Goal: Task Accomplishment & Management: Manage account settings

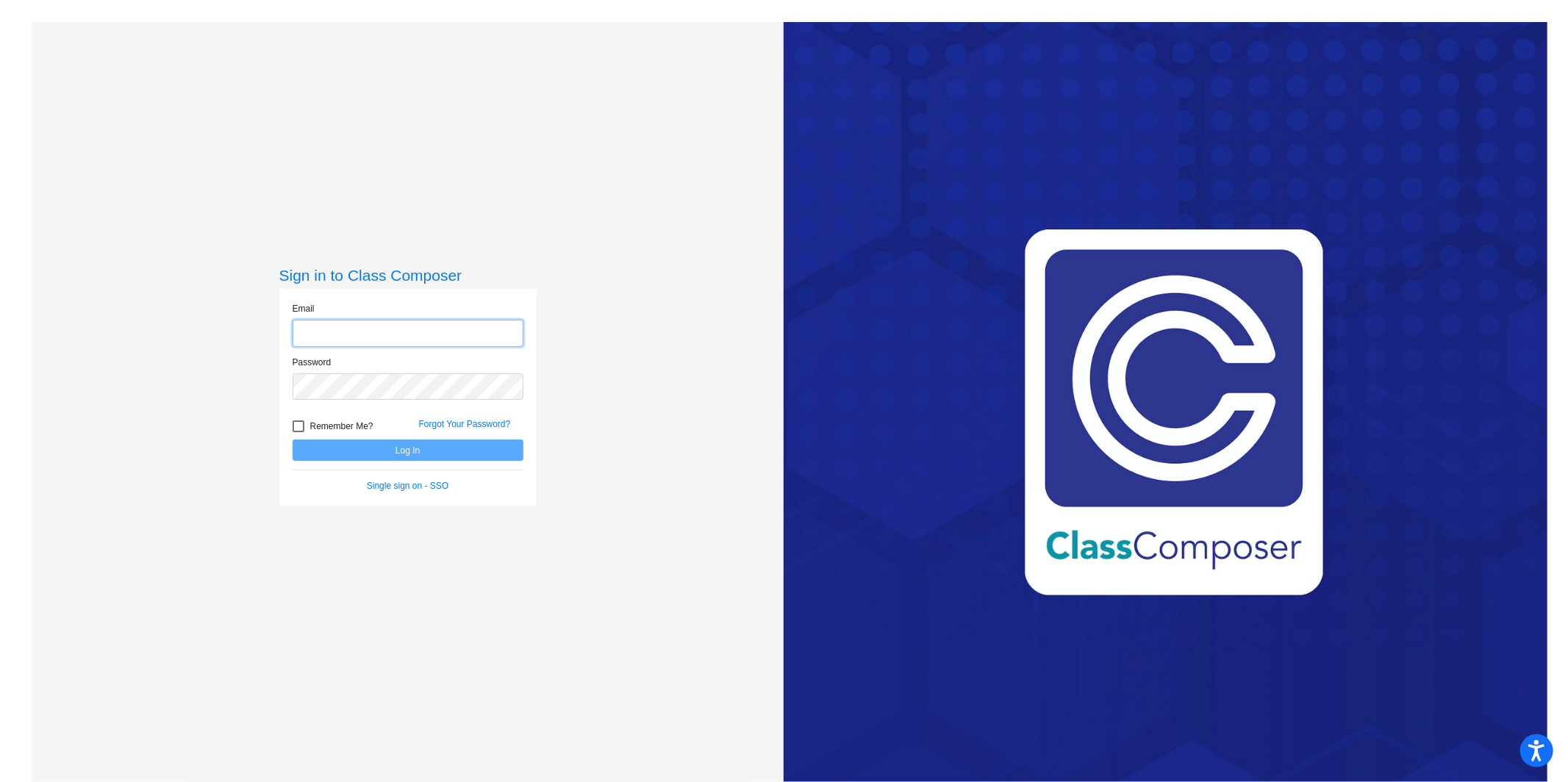
type input "[EMAIL_ADDRESS][PERSON_NAME][DOMAIN_NAME]"
click at [434, 450] on button "Log In" at bounding box center [407, 450] width 231 height 21
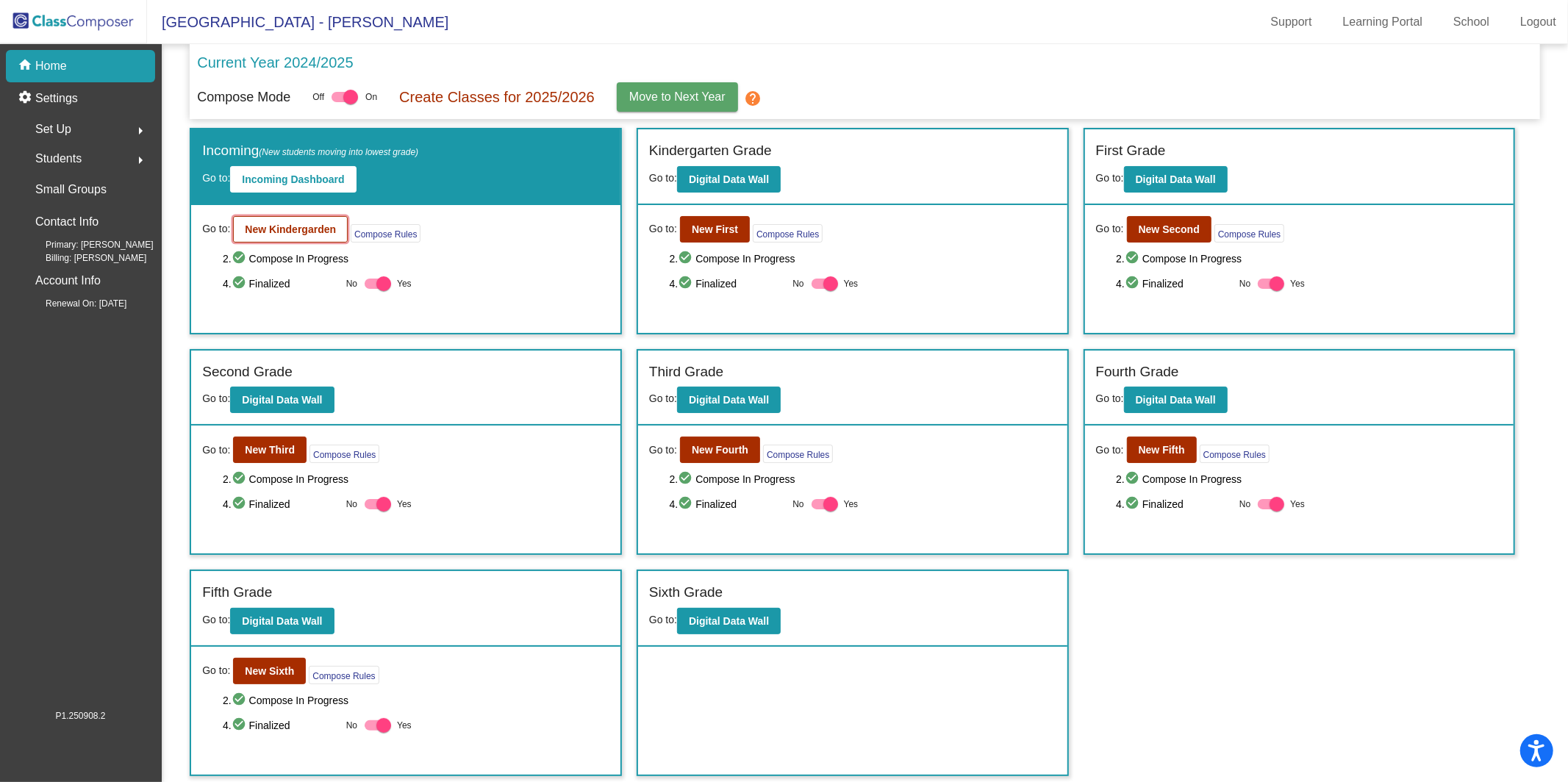
click at [314, 231] on b "New Kindergarden" at bounding box center [290, 230] width 91 height 11
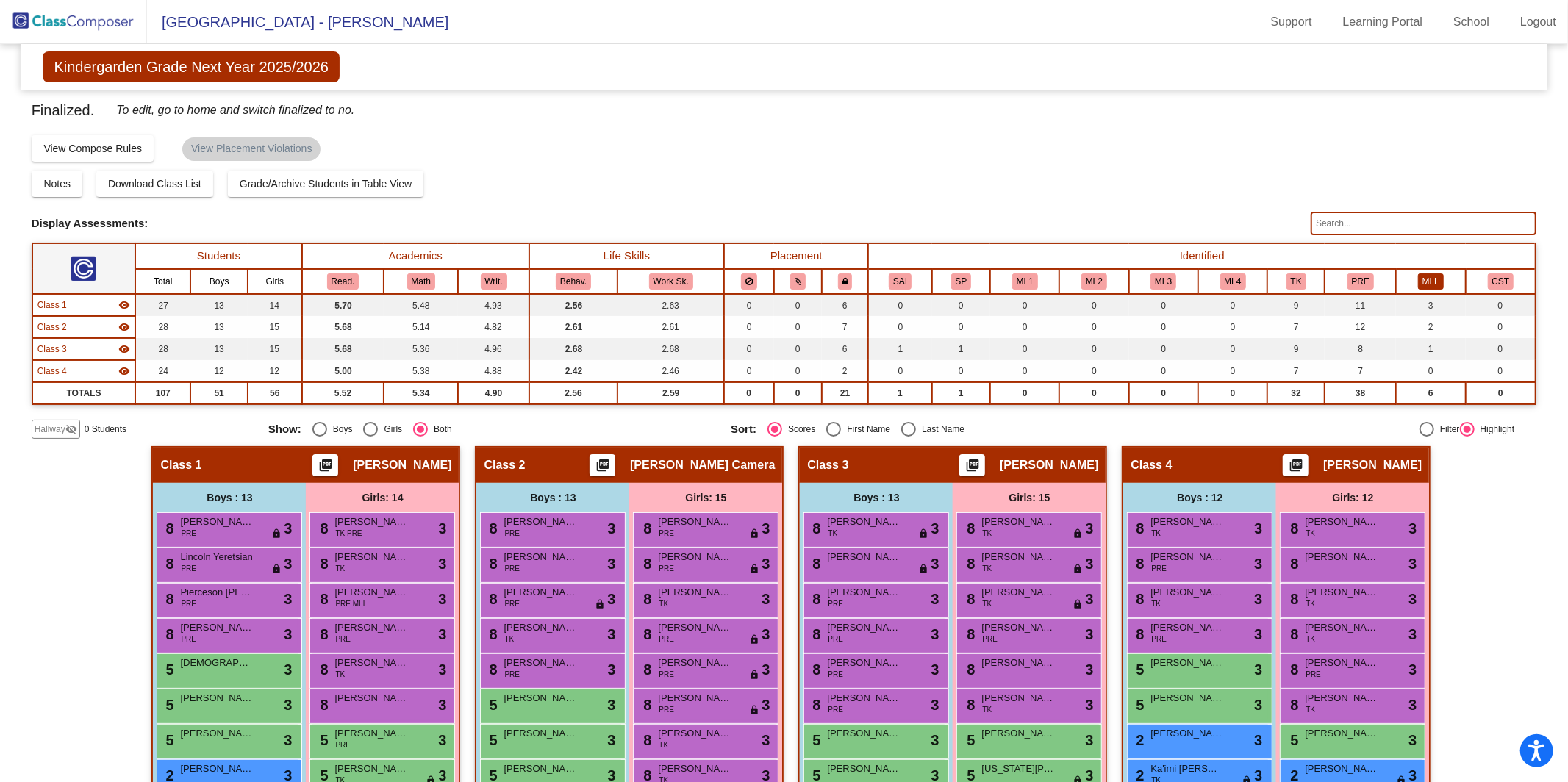
click at [1428, 284] on button "MLL" at bounding box center [1430, 281] width 26 height 16
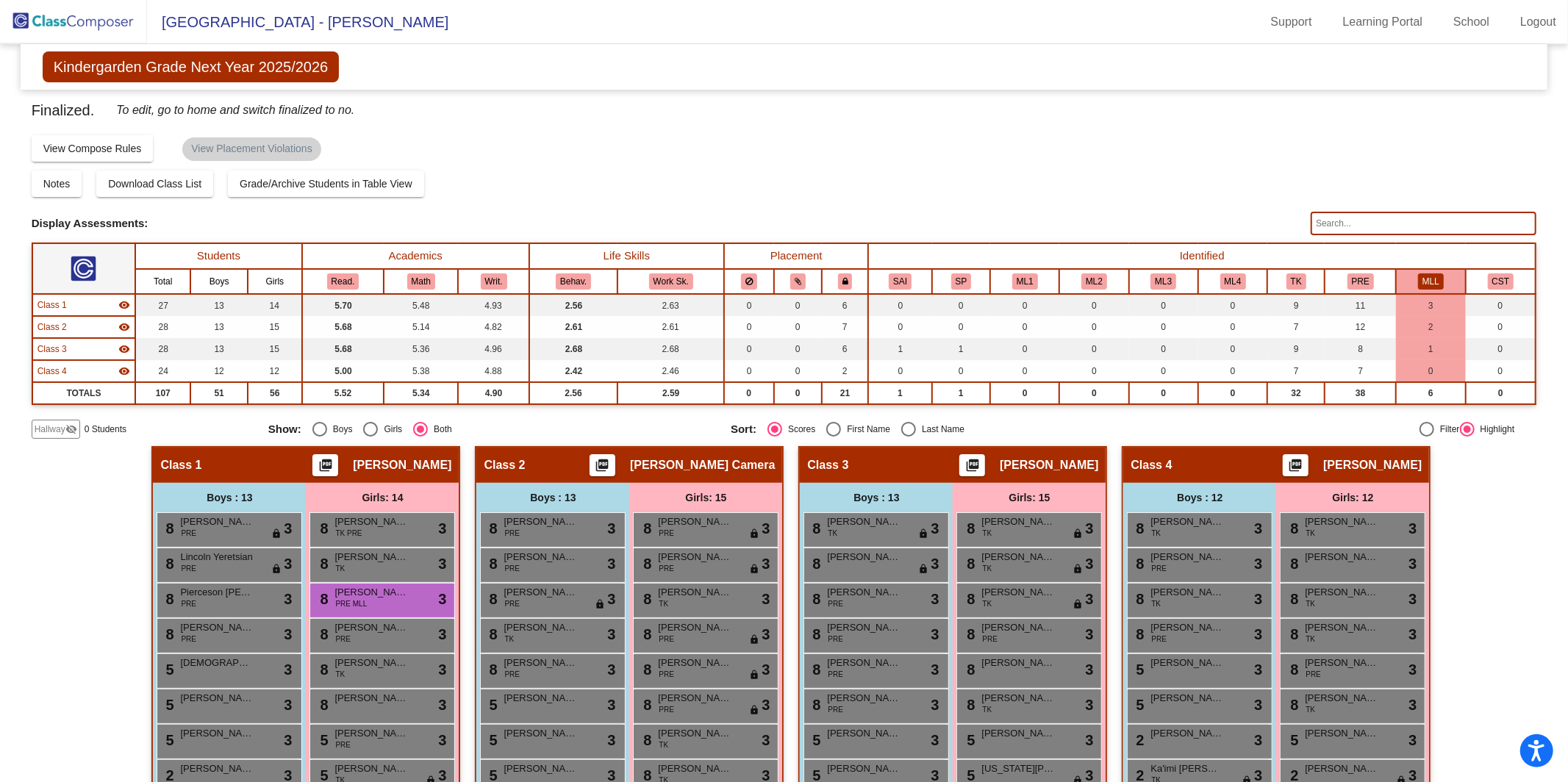
click at [103, 29] on img at bounding box center [73, 22] width 147 height 44
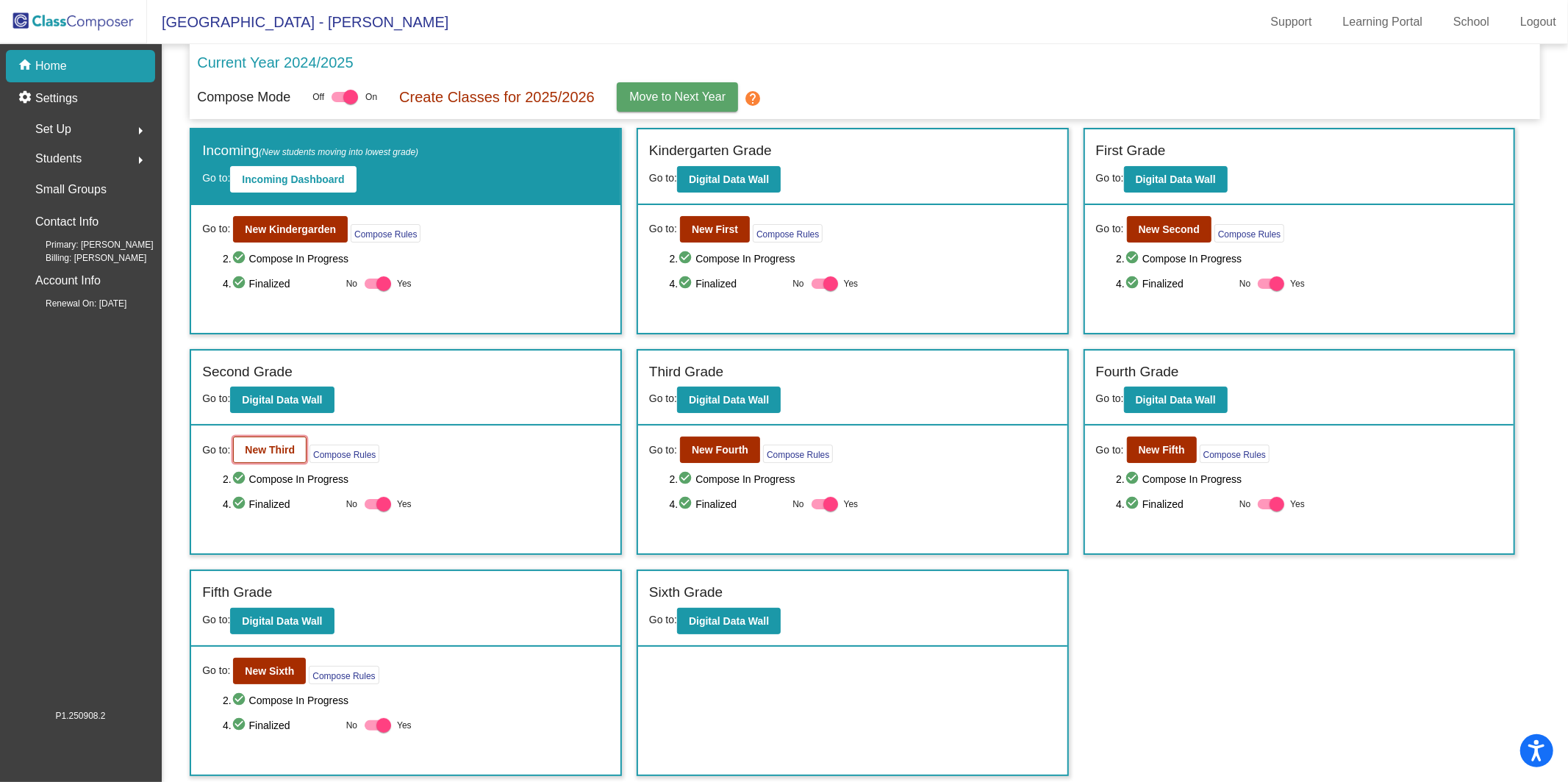
click at [242, 438] on button "New Third" at bounding box center [269, 450] width 73 height 27
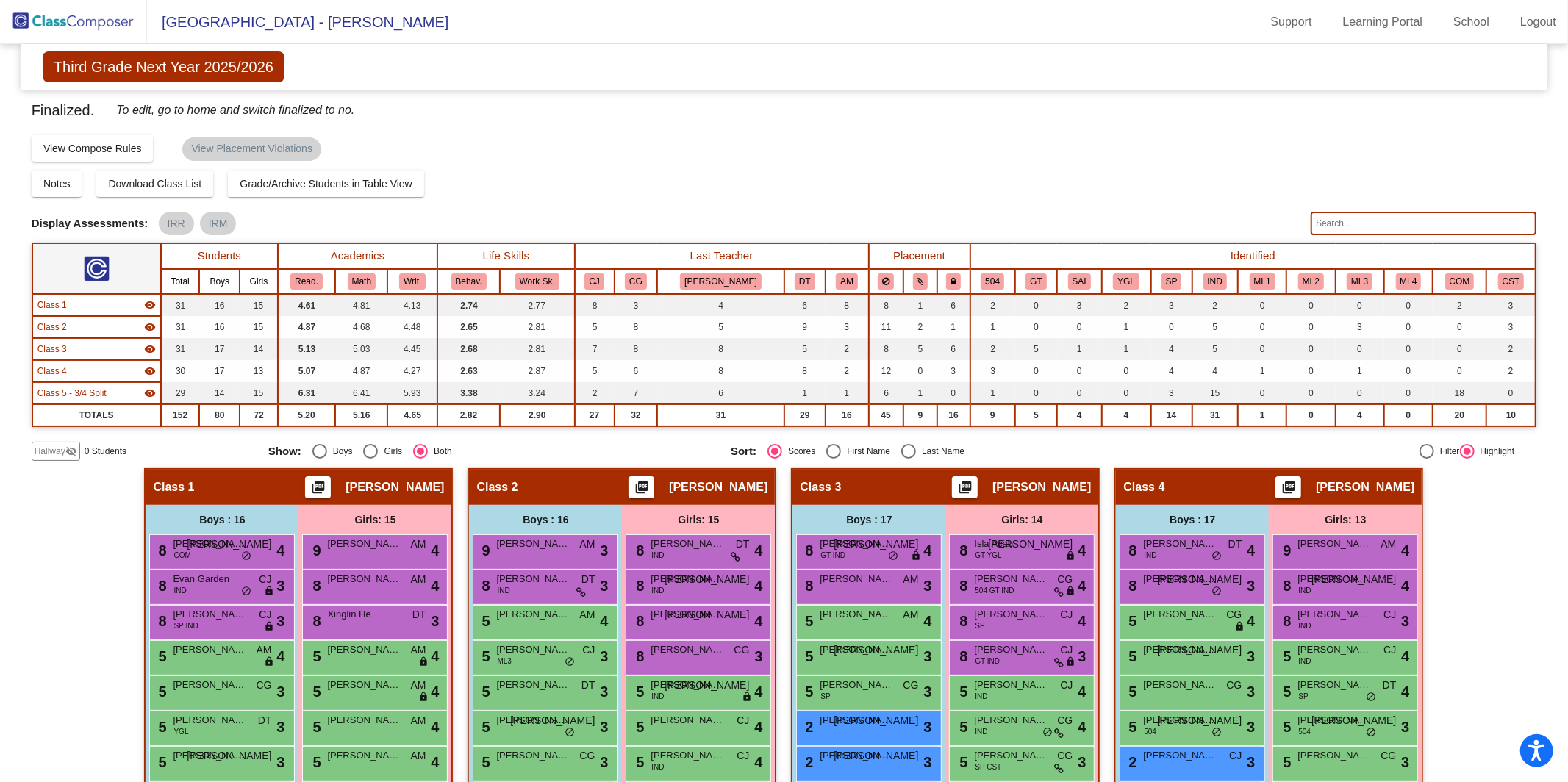
click at [1238, 289] on th "ML1" at bounding box center [1262, 282] width 48 height 25
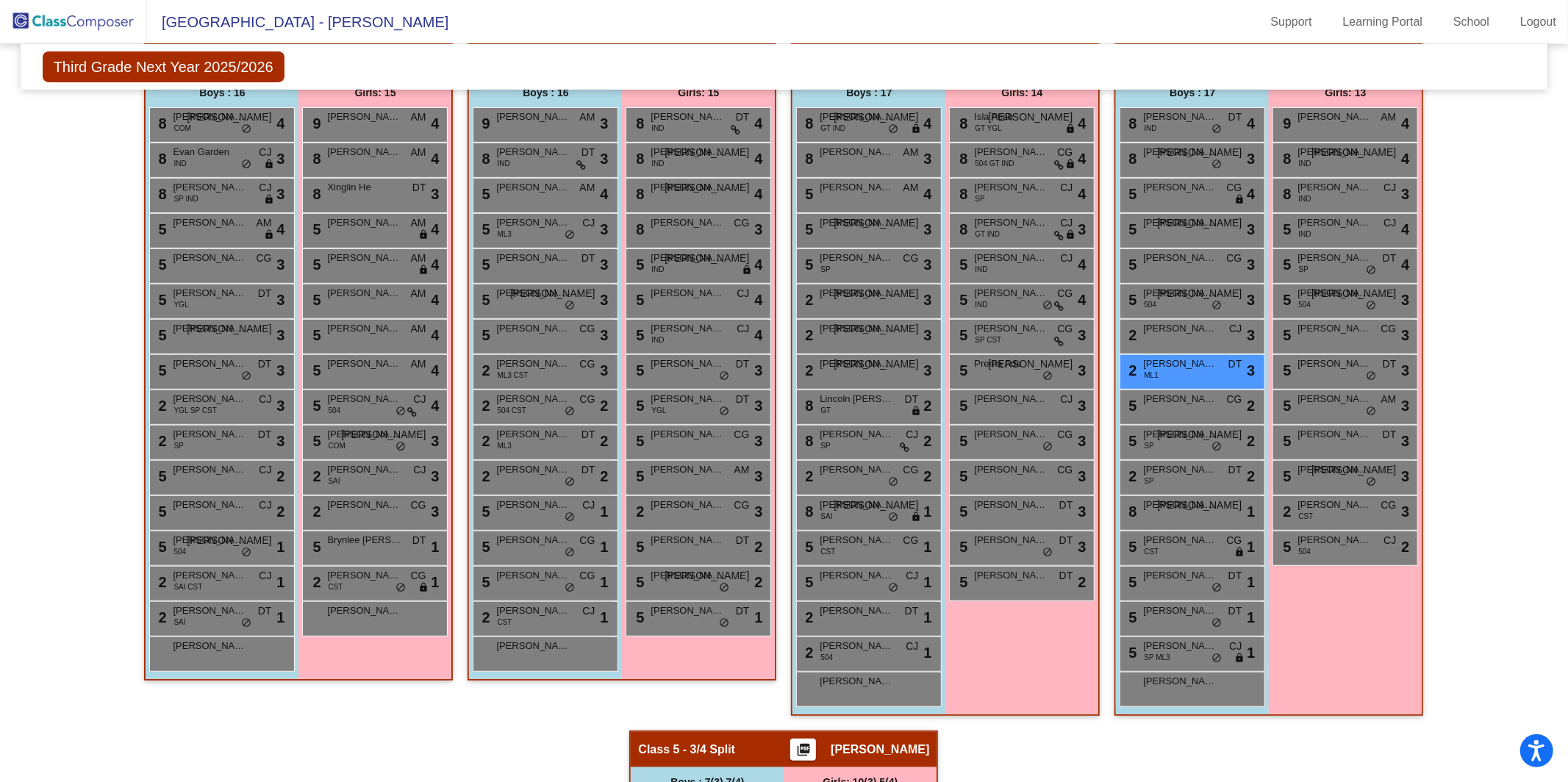
scroll to position [429, 0]
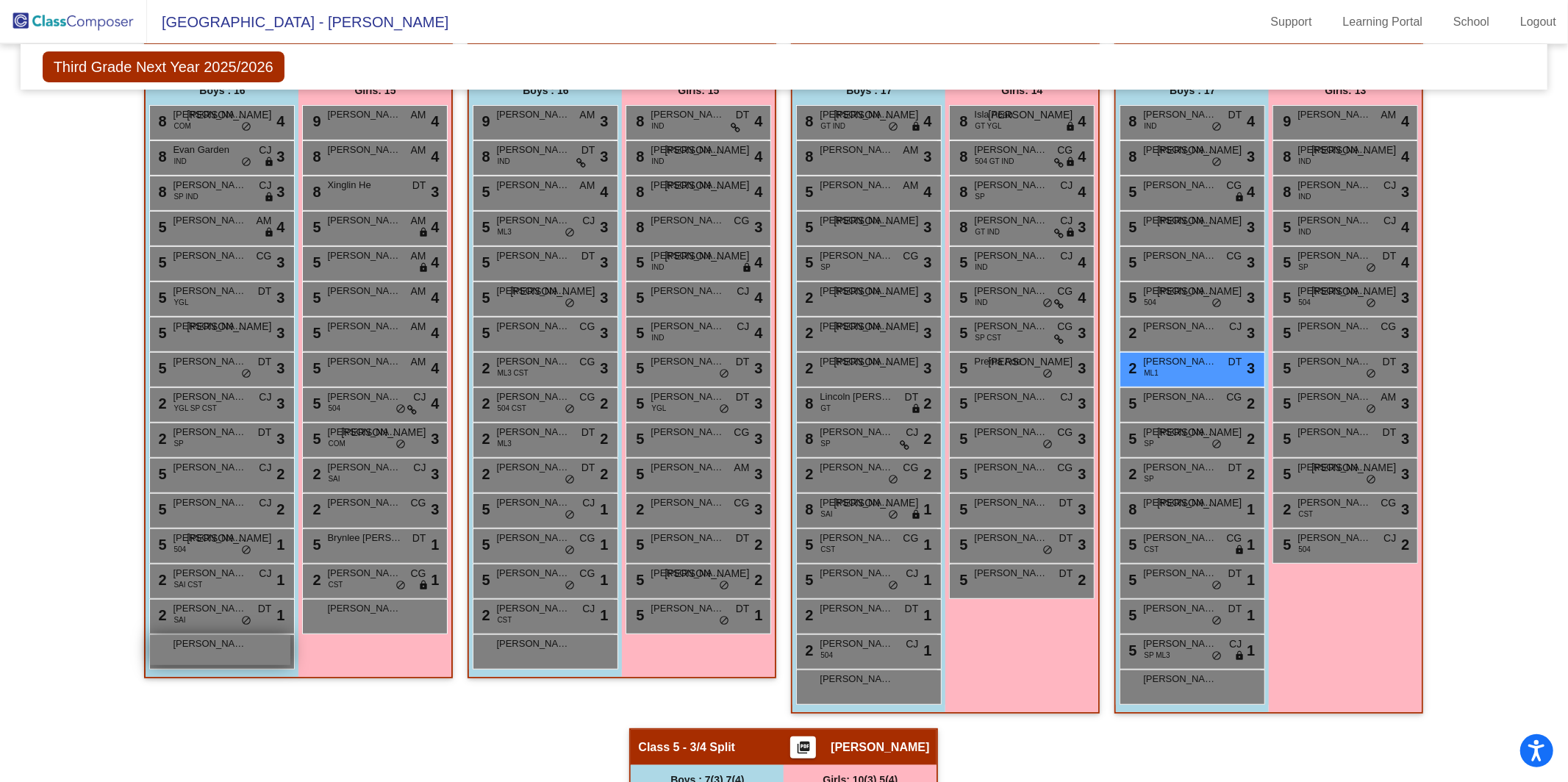
click at [213, 642] on span "[PERSON_NAME]" at bounding box center [209, 643] width 73 height 14
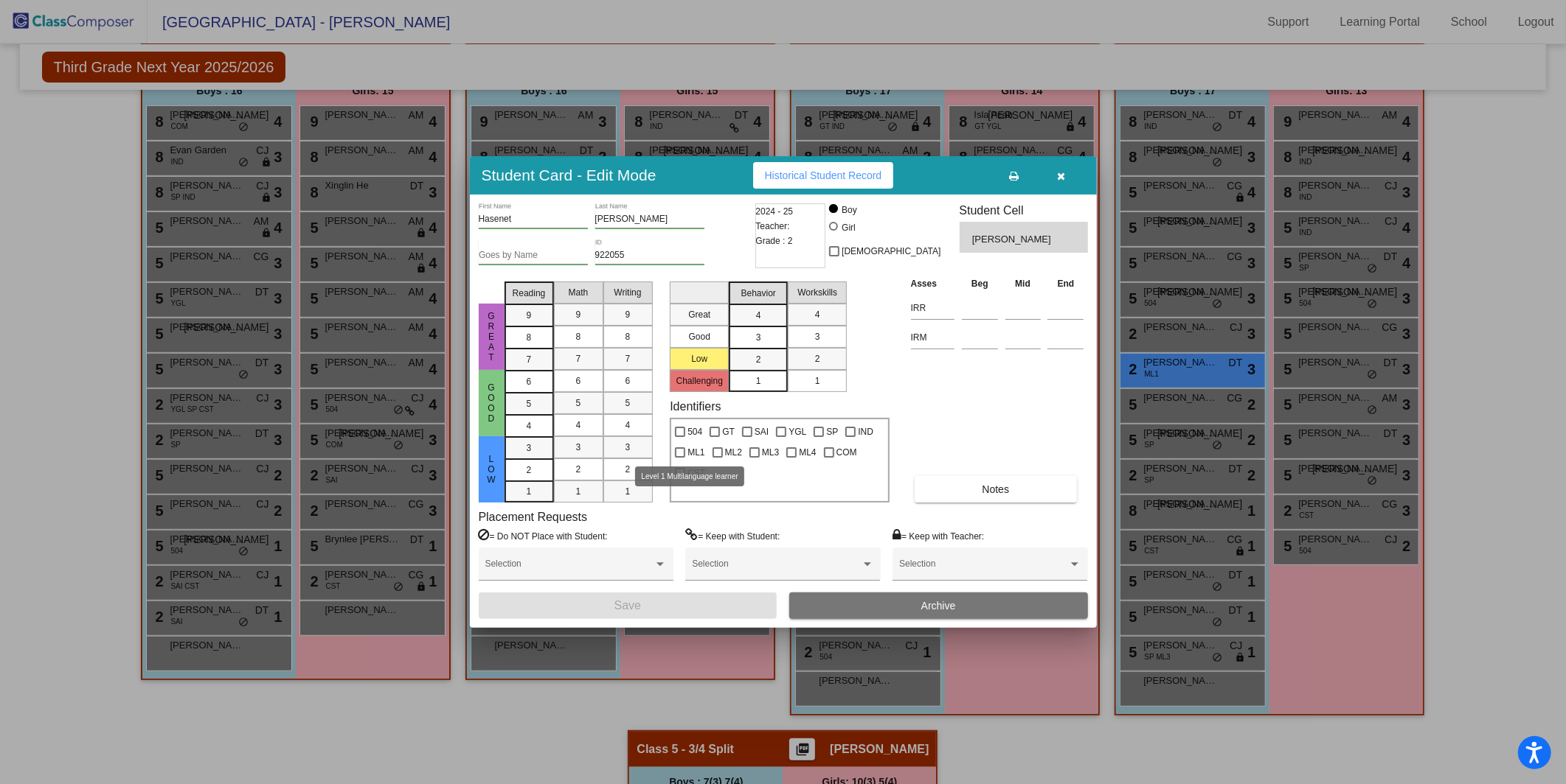
click at [678, 454] on div at bounding box center [680, 452] width 10 height 10
click at [680, 458] on input "ML1" at bounding box center [680, 458] width 1 height 1
checkbox input "true"
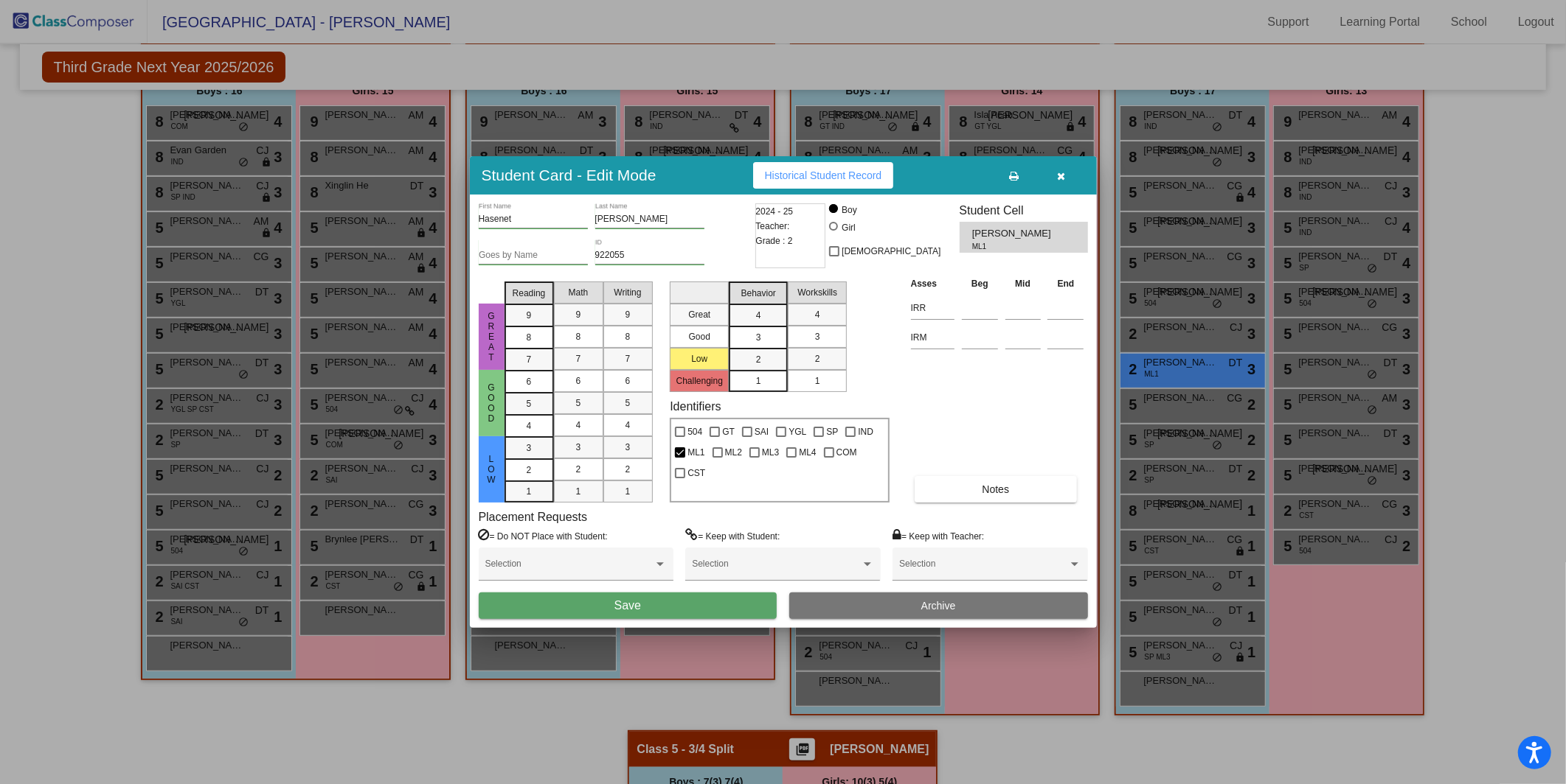
click at [644, 614] on button "Save" at bounding box center [628, 606] width 299 height 27
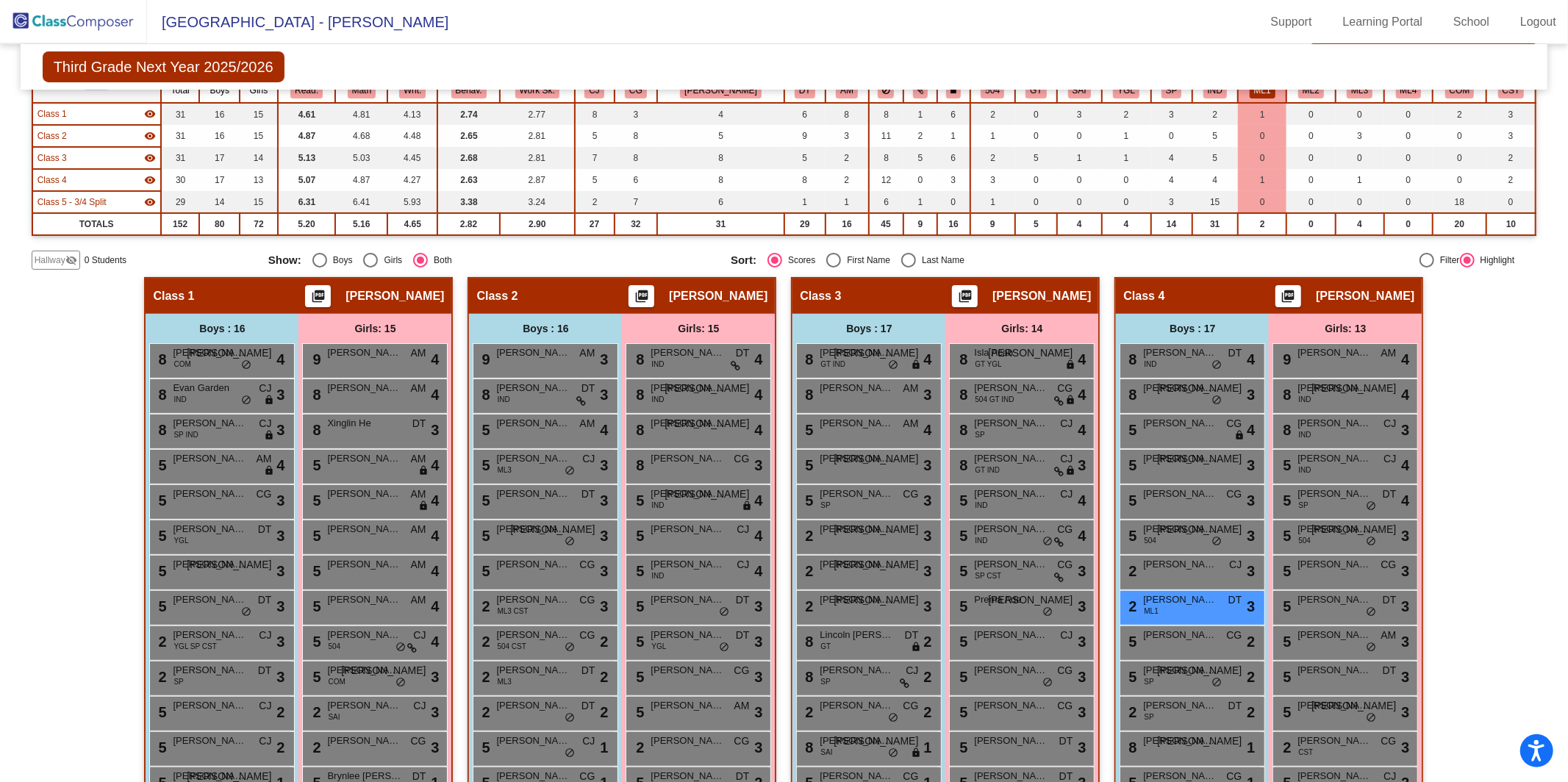
scroll to position [0, 0]
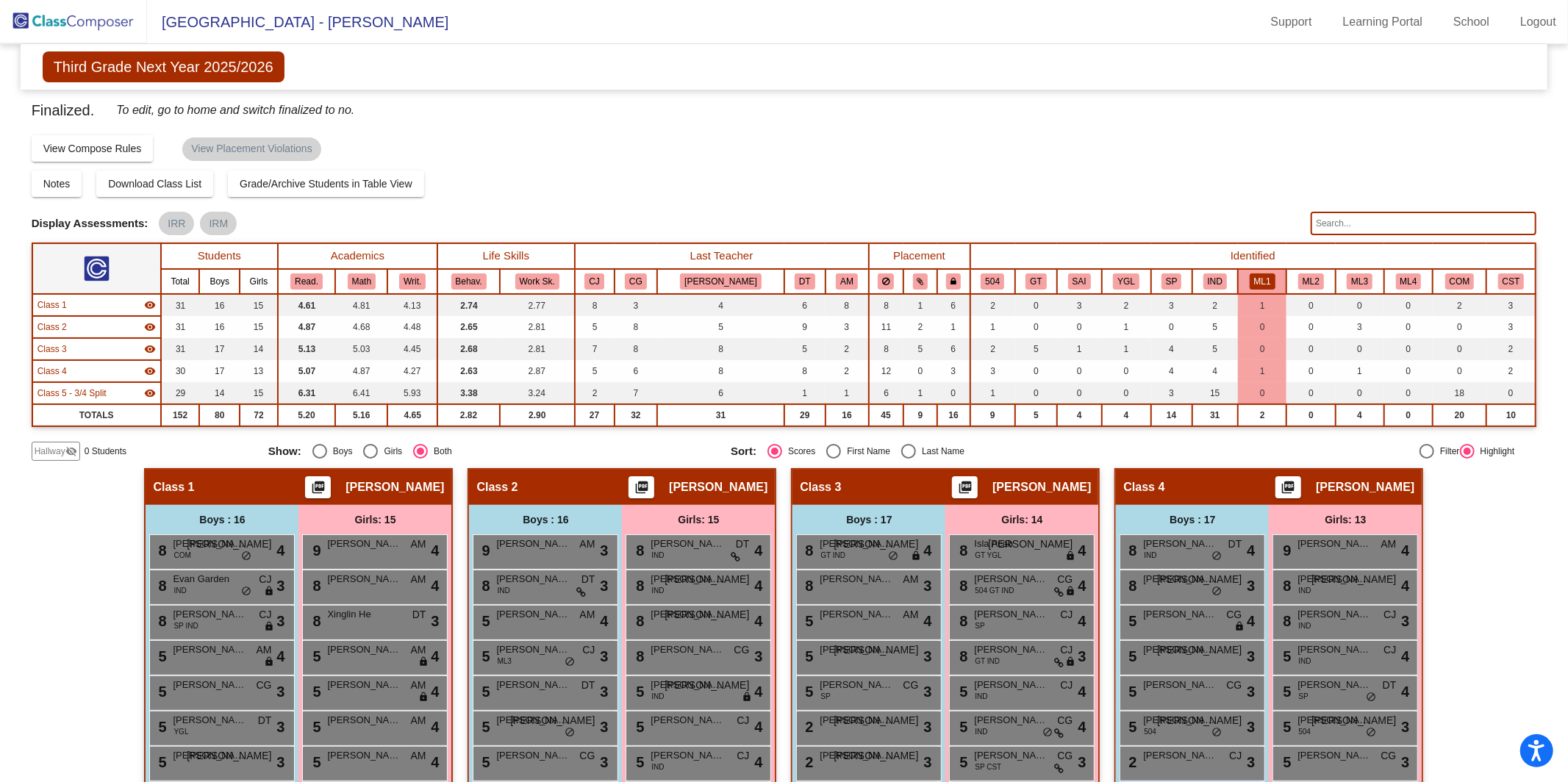
click at [88, 23] on img at bounding box center [73, 22] width 147 height 44
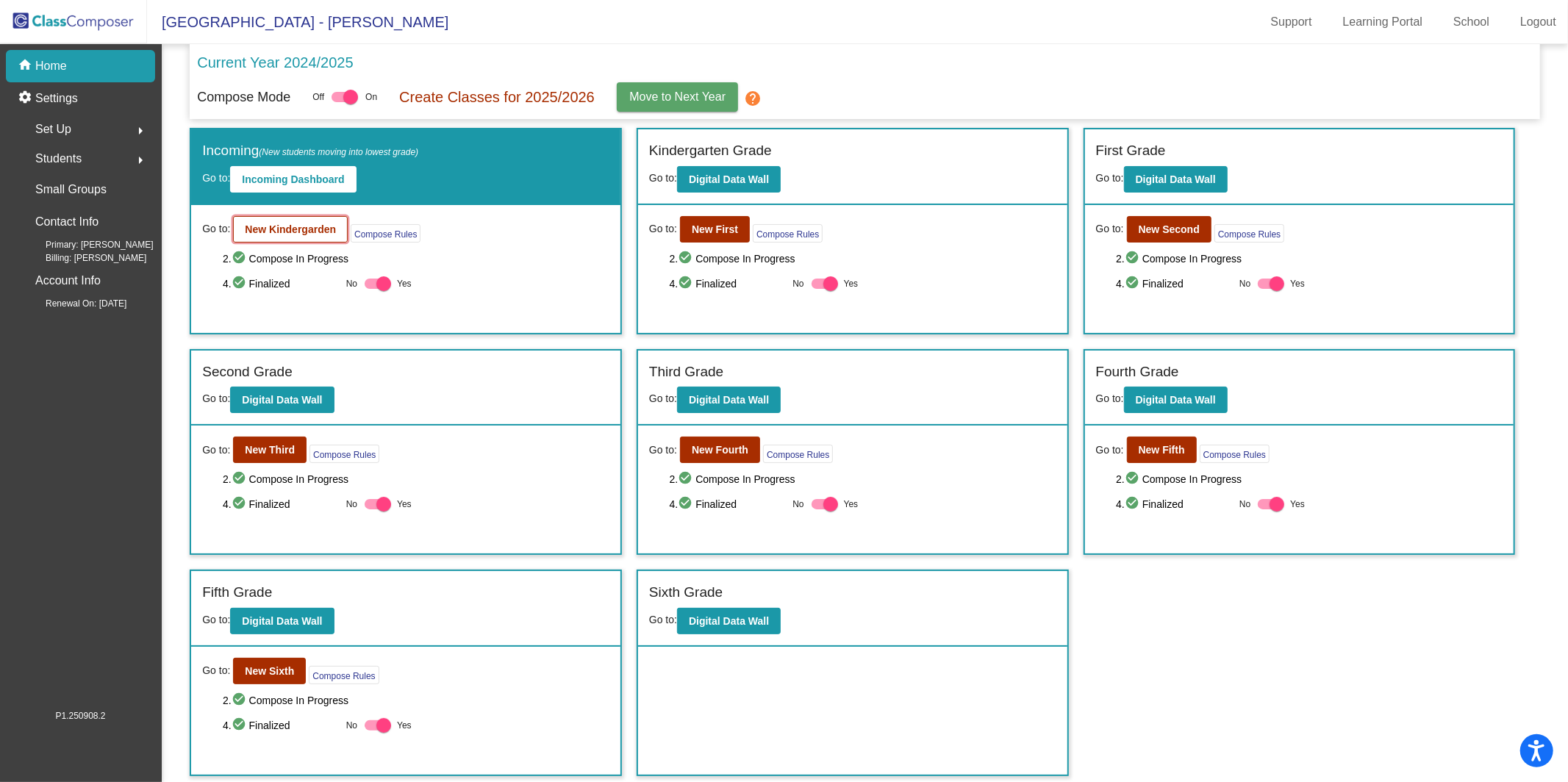
click at [302, 226] on b "New Kindergarden" at bounding box center [290, 230] width 91 height 11
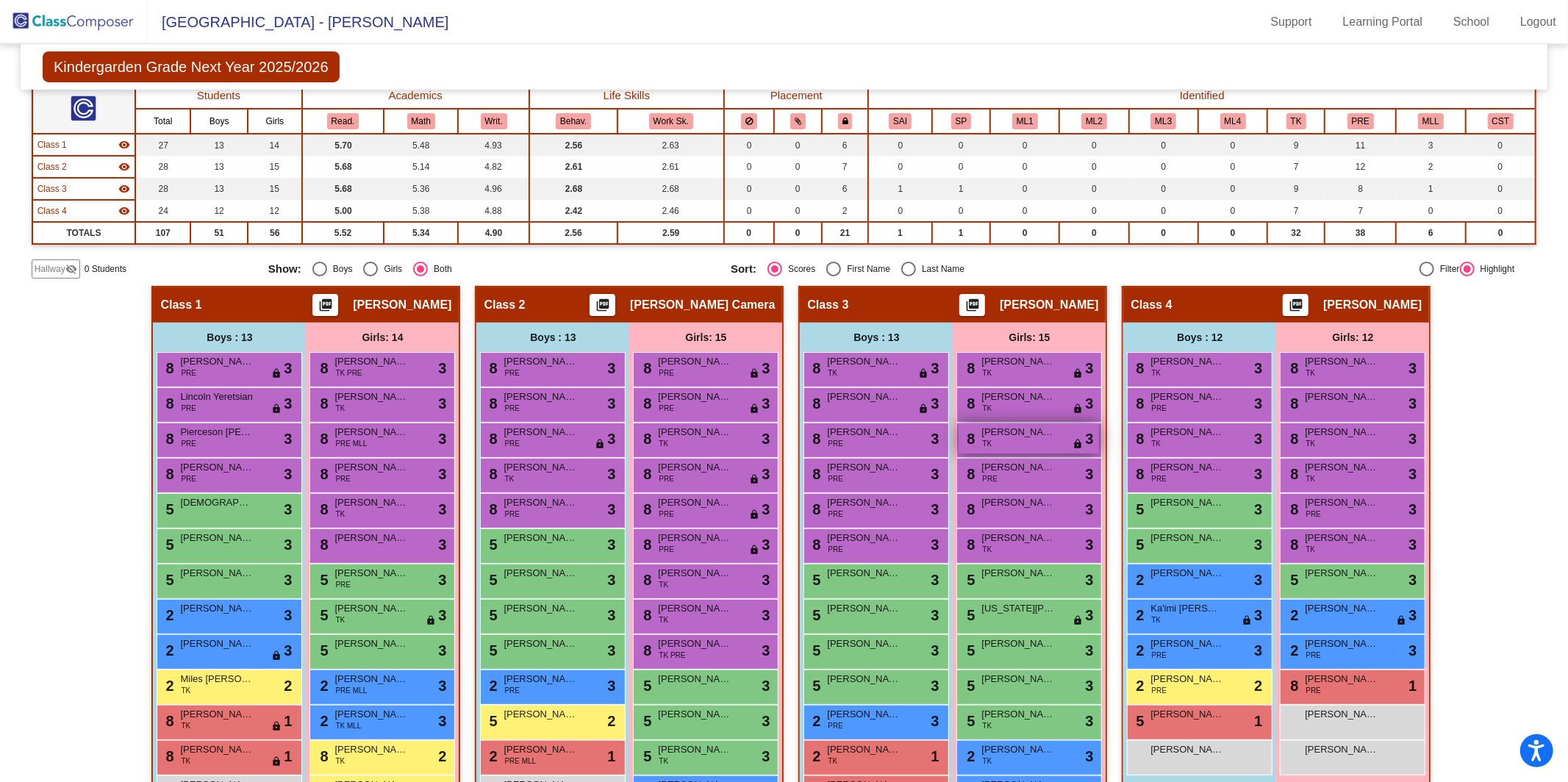
scroll to position [278, 0]
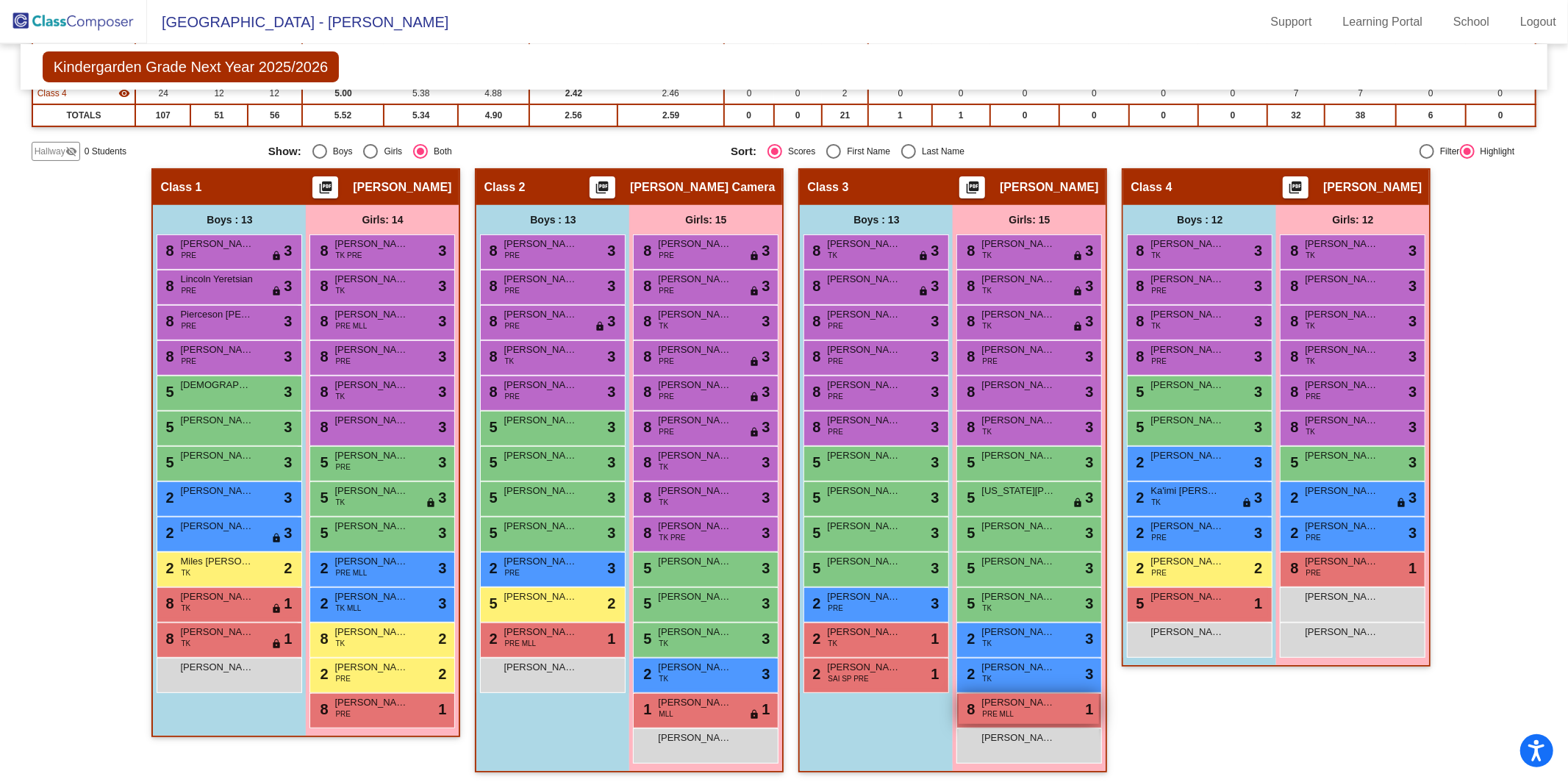
click at [1020, 714] on div "8 Aurora Zhi PRE MLL lock do_not_disturb_alt 1" at bounding box center [1028, 709] width 140 height 30
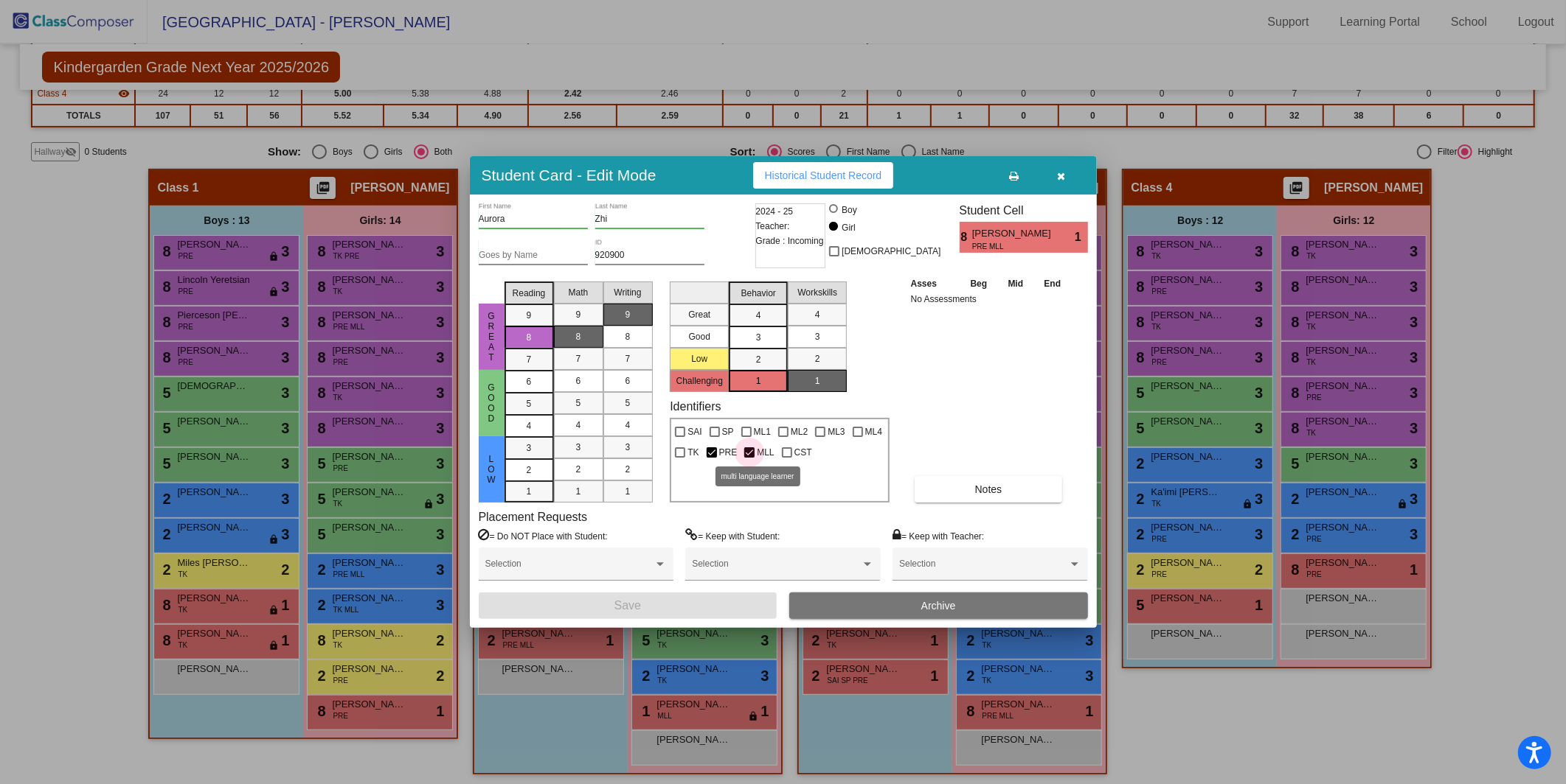
click at [745, 452] on div at bounding box center [749, 452] width 10 height 10
click at [748, 458] on input "MLL" at bounding box center [748, 458] width 1 height 1
checkbox input "false"
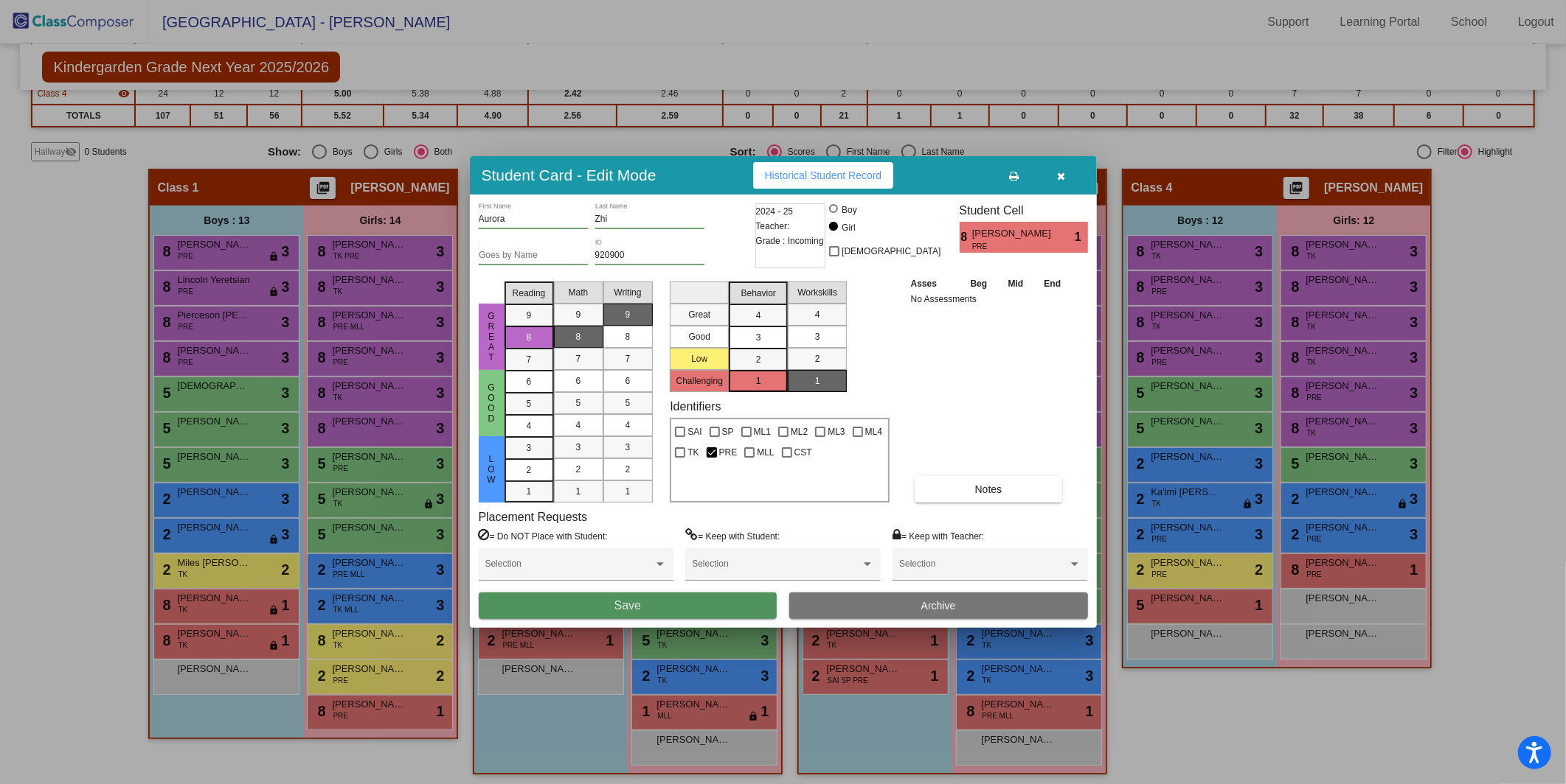
click at [663, 612] on button "Save" at bounding box center [628, 606] width 299 height 27
